Goal: Task Accomplishment & Management: Manage account settings

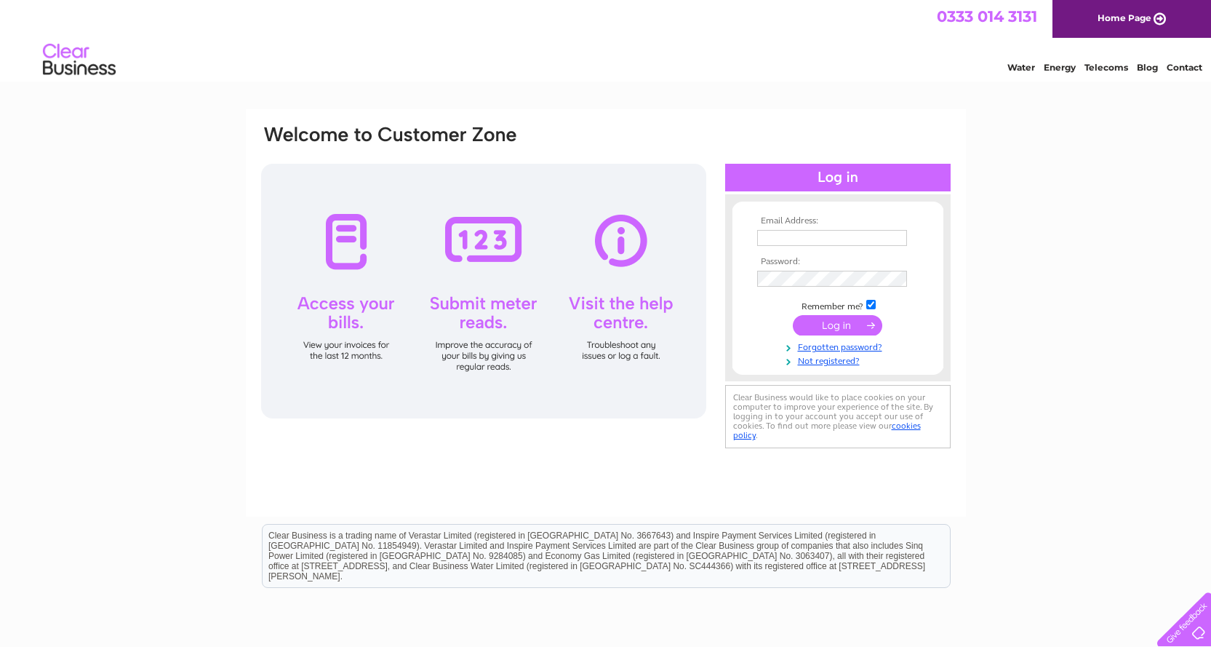
type input "[EMAIL_ADDRESS][DOMAIN_NAME]"
click at [844, 327] on input "submit" at bounding box center [837, 325] width 89 height 20
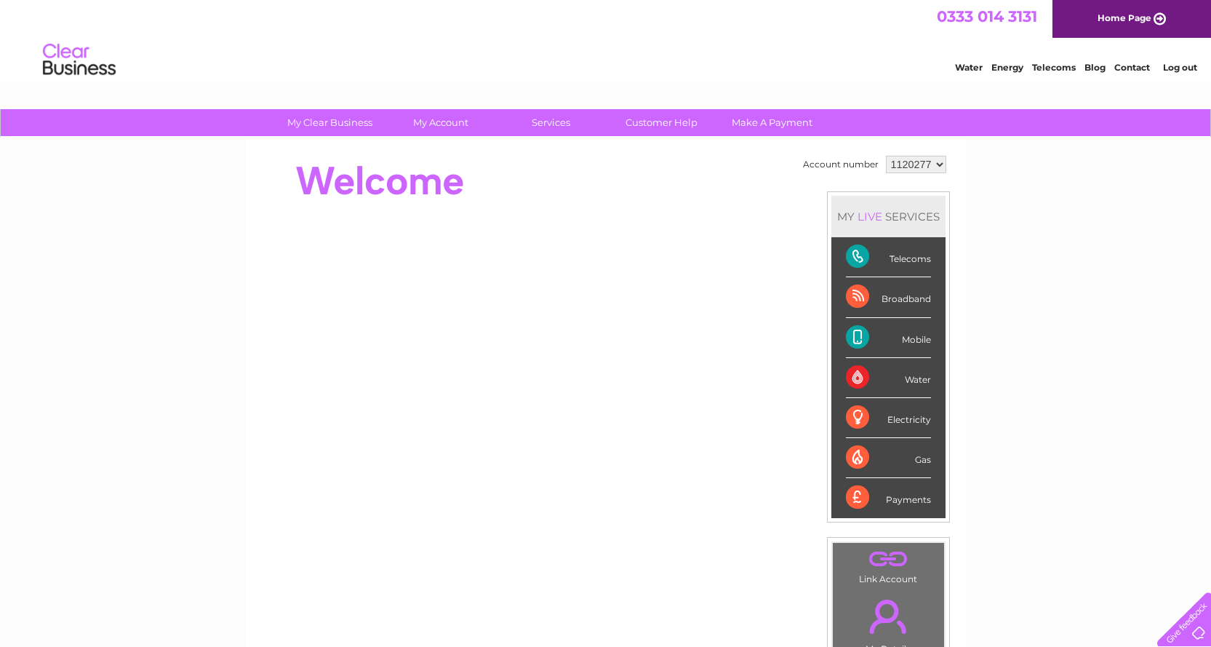
click at [856, 414] on div "Electricity" at bounding box center [888, 418] width 85 height 40
click at [938, 166] on select "1120277 1120293" at bounding box center [916, 164] width 60 height 17
select select "1120293"
click at [886, 156] on select "1120277 1120293" at bounding box center [916, 164] width 60 height 17
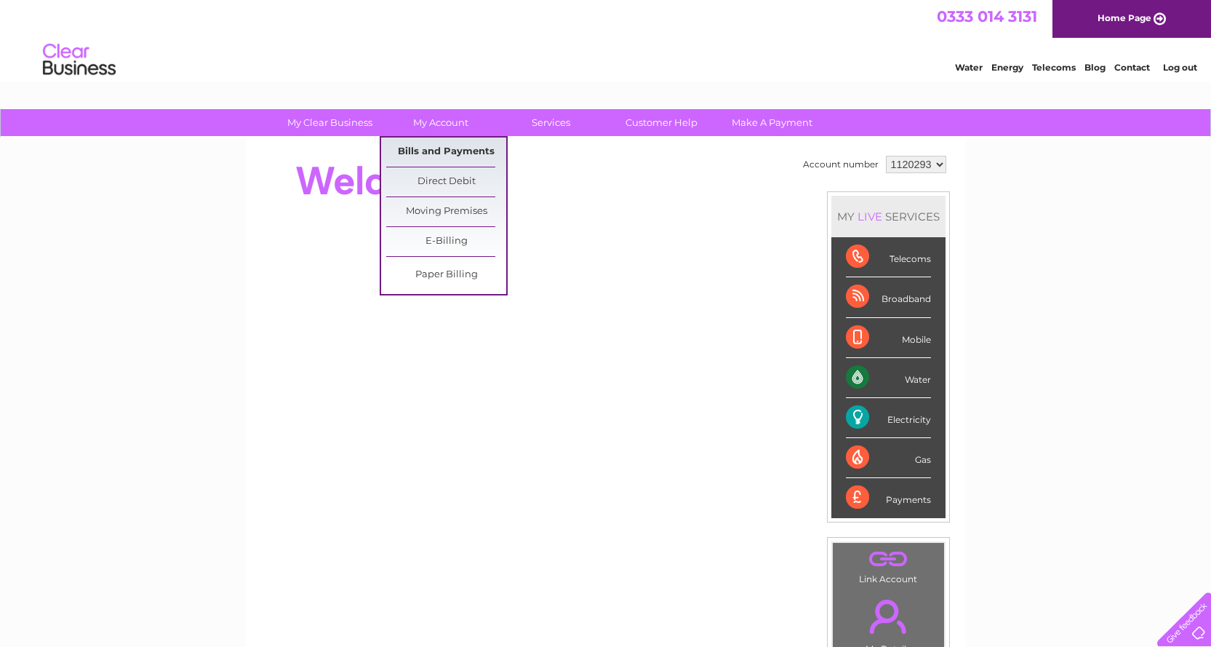
click at [452, 148] on link "Bills and Payments" at bounding box center [446, 152] width 120 height 29
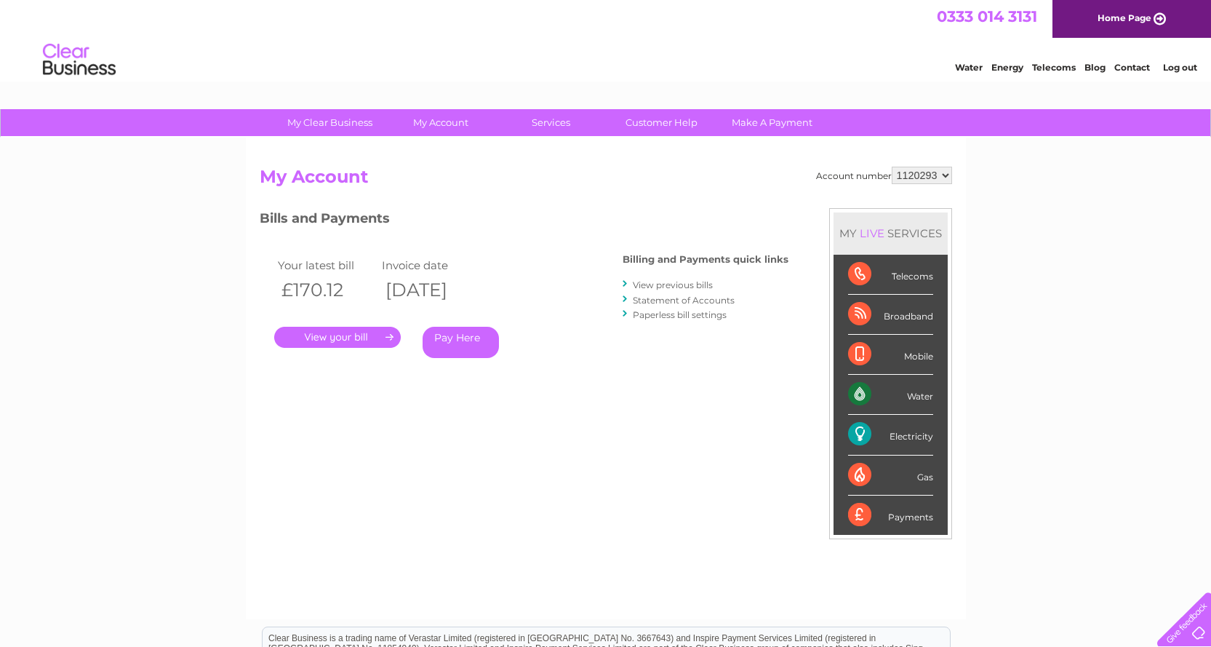
click at [359, 336] on link "." at bounding box center [337, 337] width 127 height 21
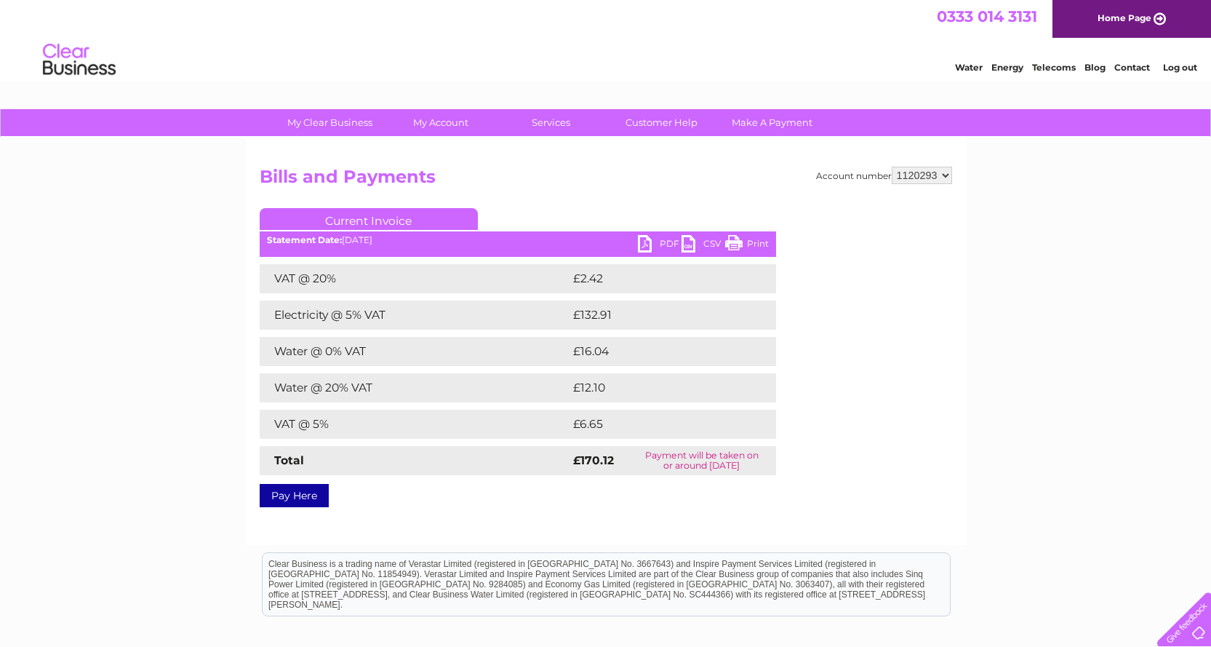
click at [738, 239] on link "Print" at bounding box center [747, 245] width 44 height 21
